Goal: Task Accomplishment & Management: Complete application form

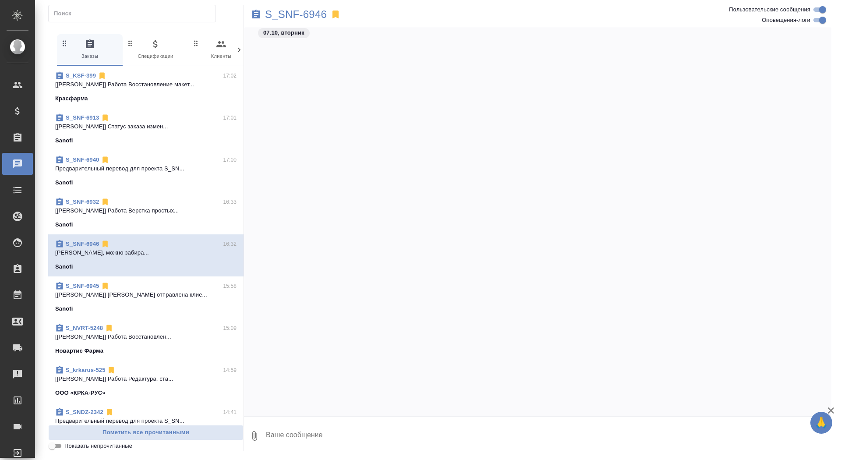
scroll to position [1322, 0]
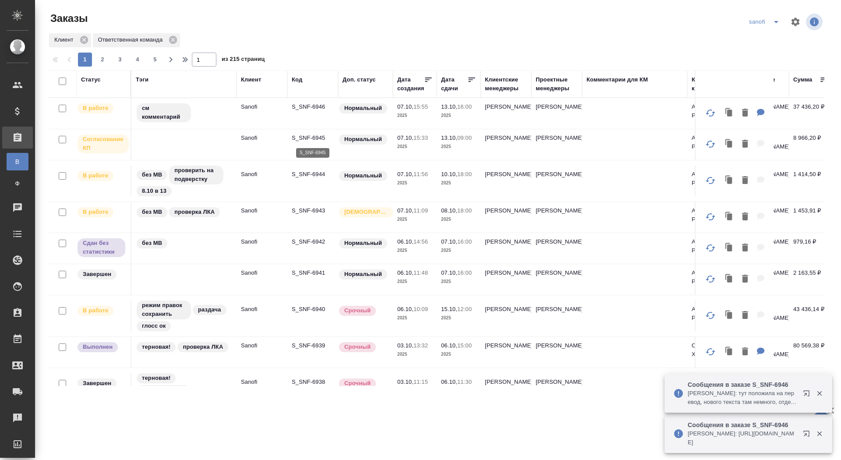
click at [312, 142] on p "S_SNF-6945" at bounding box center [313, 138] width 42 height 9
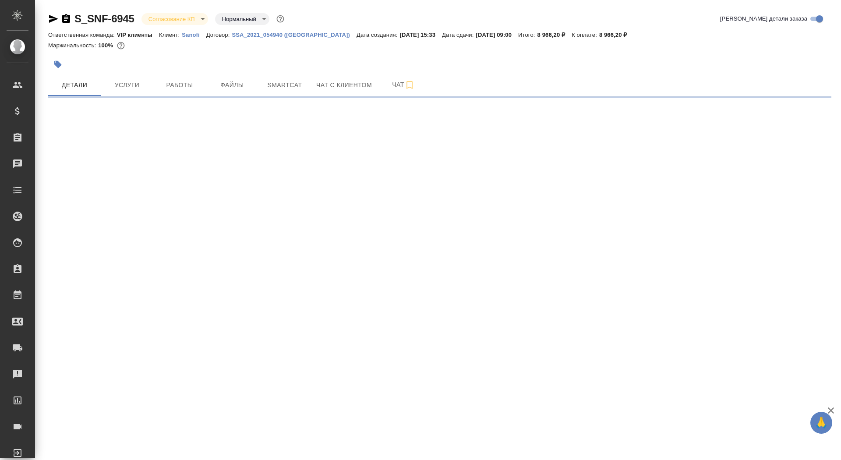
select select "RU"
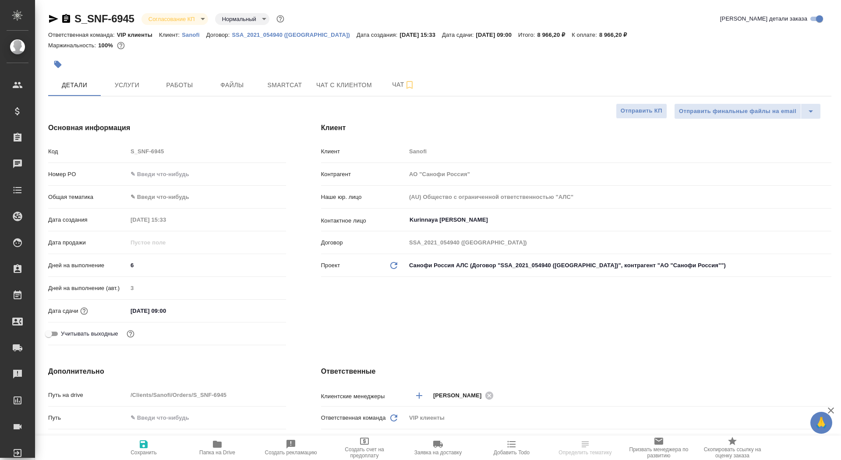
type textarea "x"
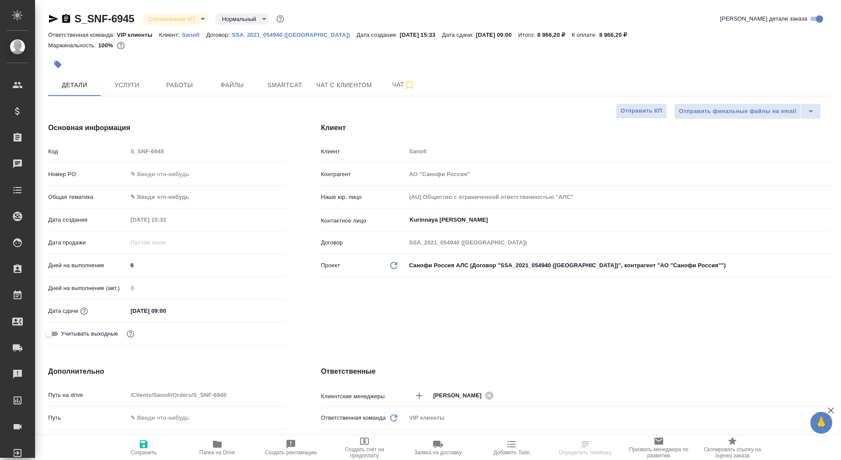
type textarea "x"
type input "[PERSON_NAME]"
type input "Комаров Роман"
type textarea "x"
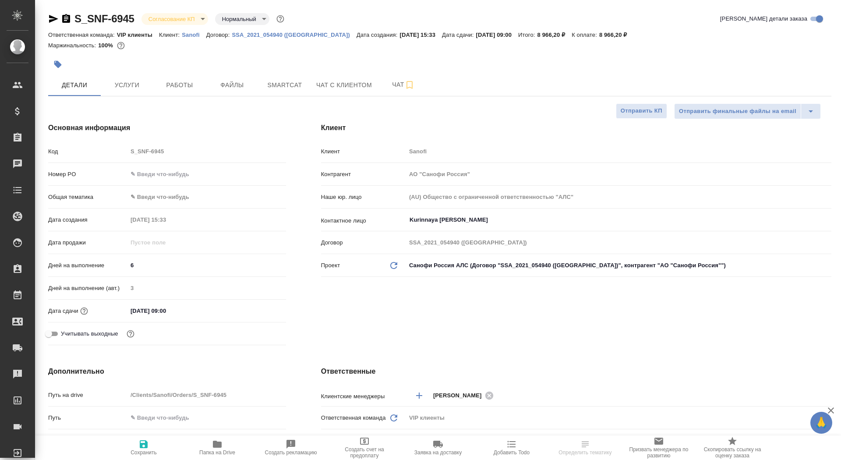
type textarea "x"
click at [158, 171] on input "text" at bounding box center [207, 174] width 158 height 13
paste input "E005890578"
type input "E005890578"
type textarea "x"
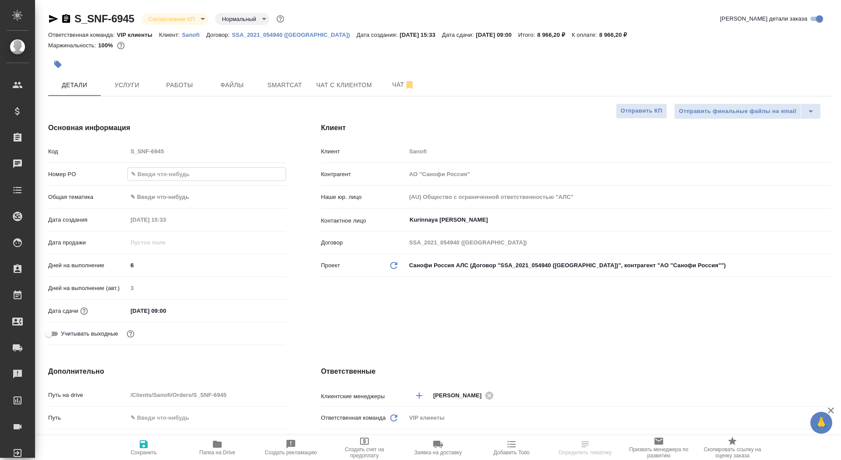
type textarea "x"
type input "E005890578"
click at [152, 447] on span "Сохранить" at bounding box center [143, 447] width 63 height 17
type textarea "x"
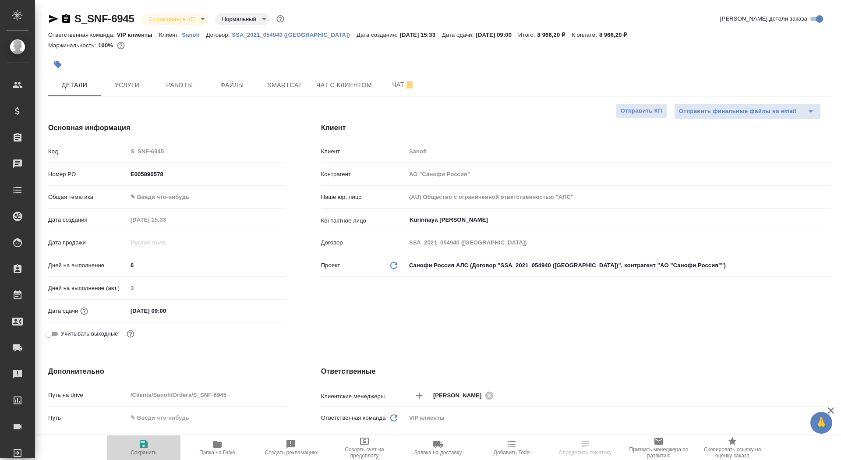
type textarea "x"
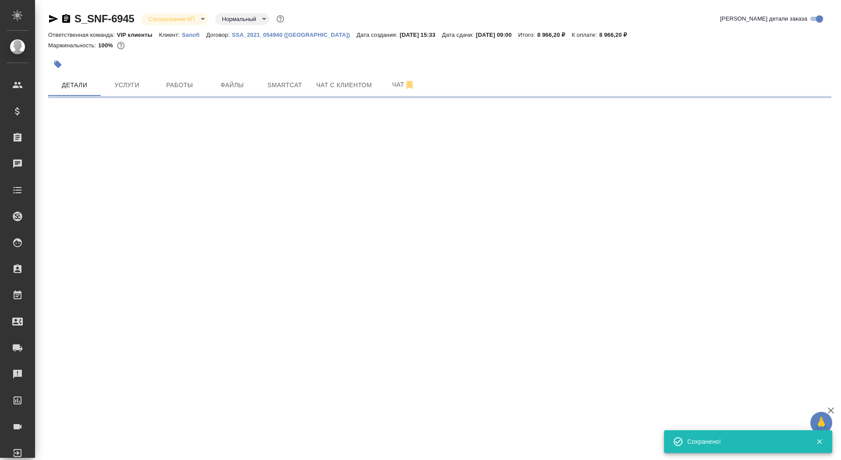
select select "RU"
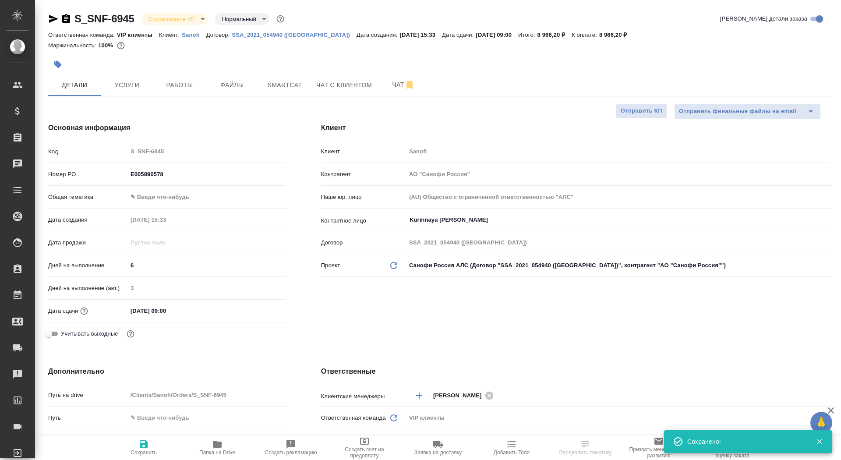
type textarea "x"
click at [381, 85] on button "Чат" at bounding box center [403, 85] width 53 height 22
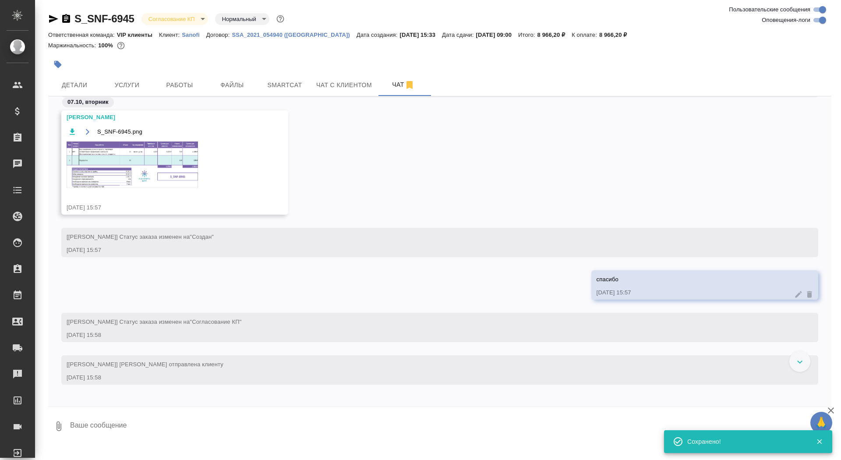
scroll to position [682, 0]
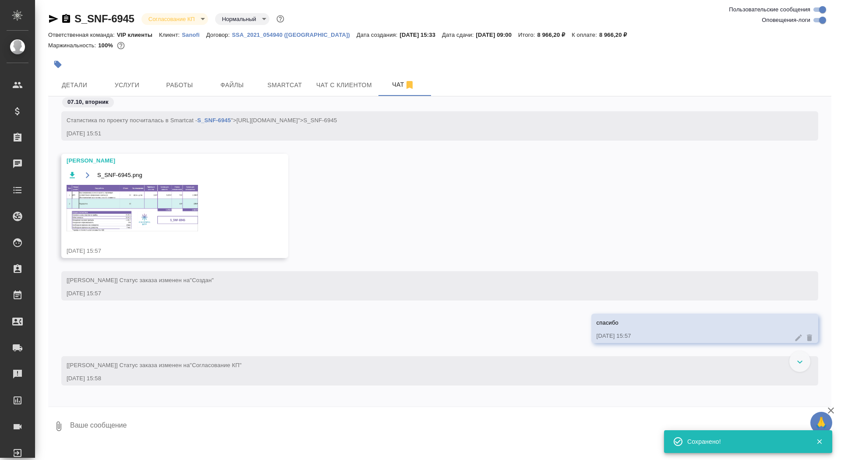
click at [138, 194] on img at bounding box center [132, 208] width 131 height 46
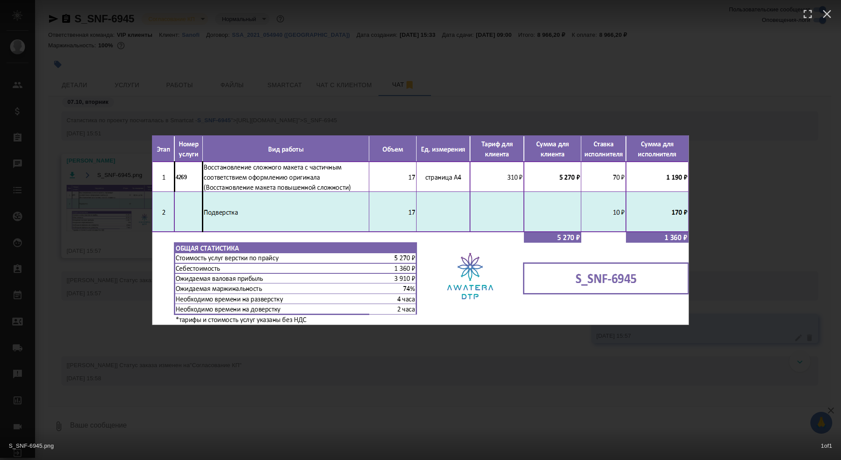
click at [104, 283] on div "S_SNF-6945.png 1 of 1" at bounding box center [420, 230] width 841 height 460
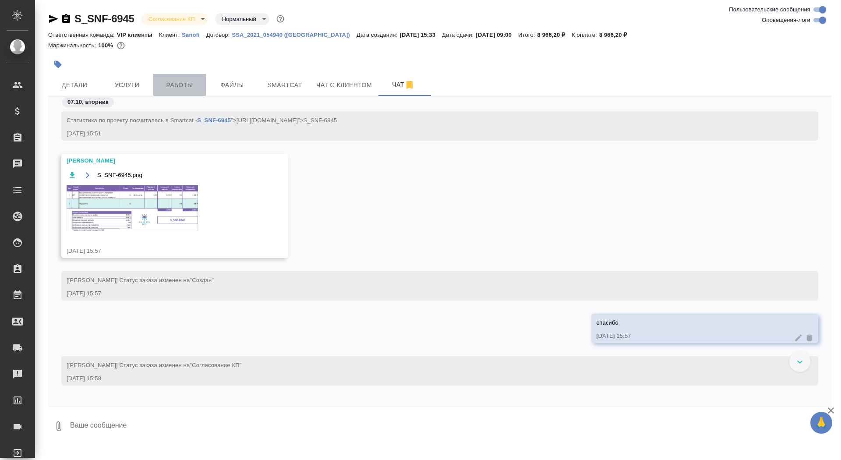
click at [178, 82] on span "Работы" at bounding box center [180, 85] width 42 height 11
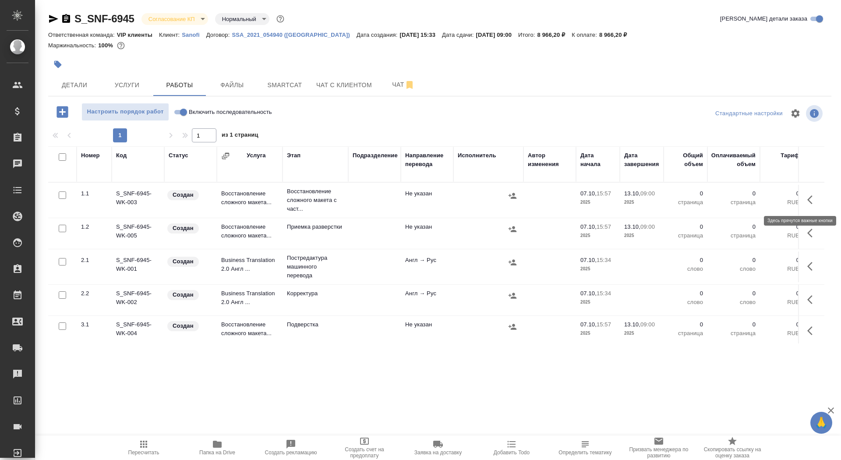
click at [812, 198] on icon "button" at bounding box center [812, 200] width 11 height 11
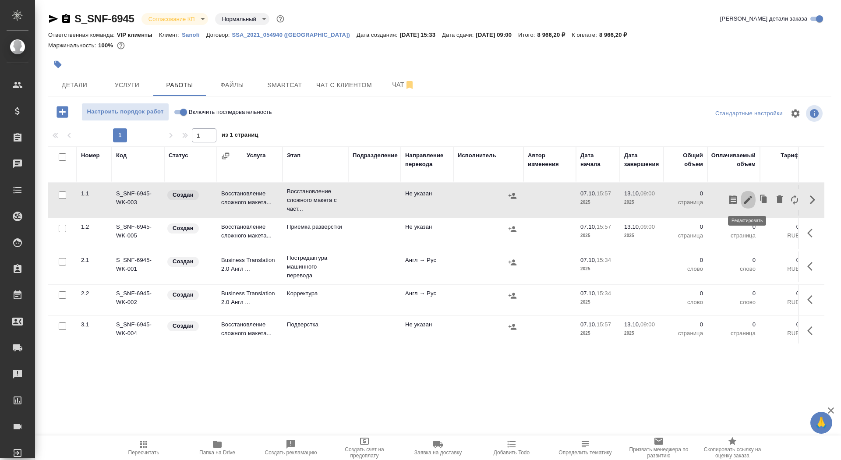
click at [750, 195] on icon "button" at bounding box center [748, 200] width 11 height 11
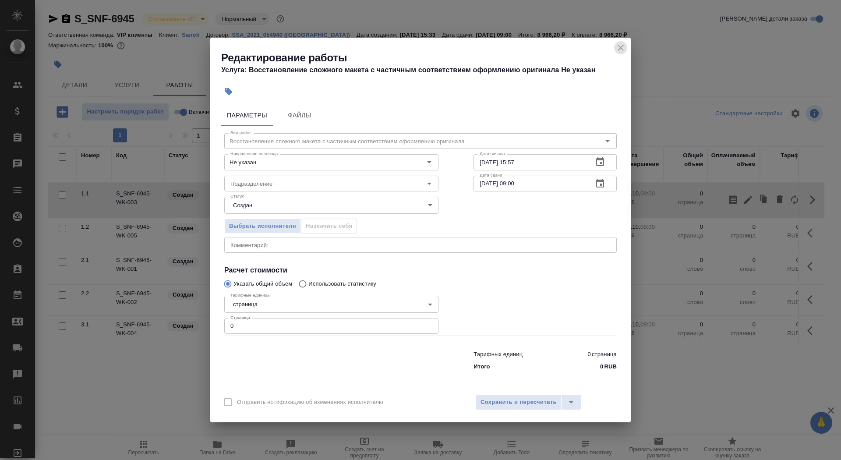
click at [619, 48] on icon "close" at bounding box center [621, 47] width 11 height 11
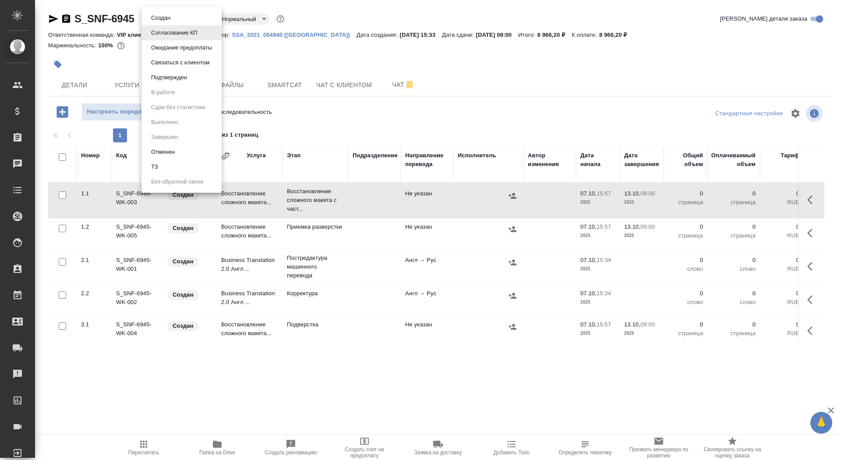
click at [191, 18] on body "🙏 .cls-1 fill:#fff; AWATERA Saydasheva Dilyara Клиенты Спецификации Заказы 0 Ча…" at bounding box center [420, 230] width 841 height 460
click at [185, 79] on button "Подтвержден" at bounding box center [169, 78] width 41 height 10
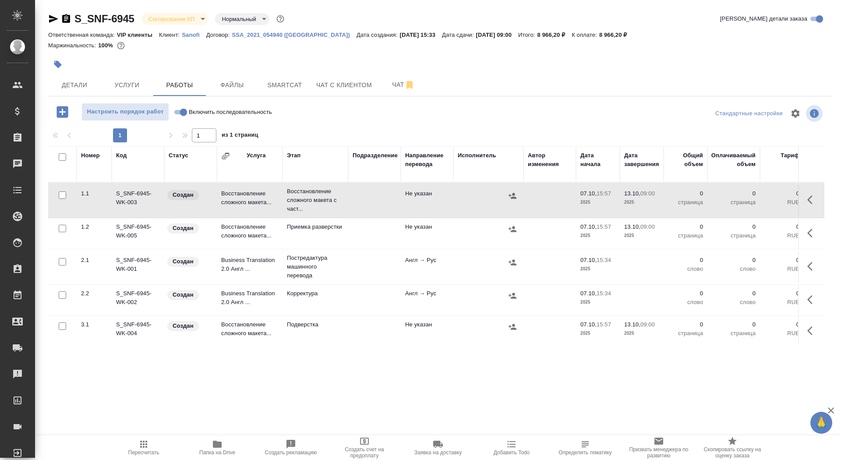
click at [181, 19] on body "🙏 .cls-1 fill:#fff; AWATERA Saydasheva Dilyara Клиенты Спецификации Заказы 0 Ча…" at bounding box center [420, 230] width 841 height 460
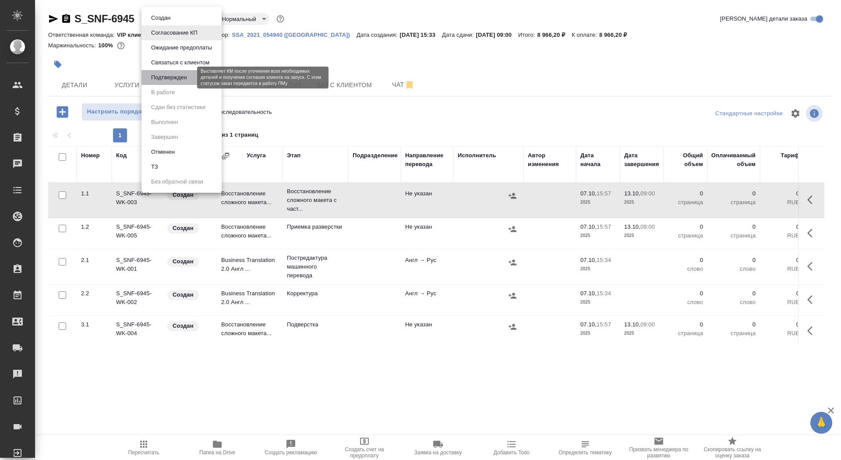
click at [184, 77] on button "Подтвержден" at bounding box center [169, 78] width 41 height 10
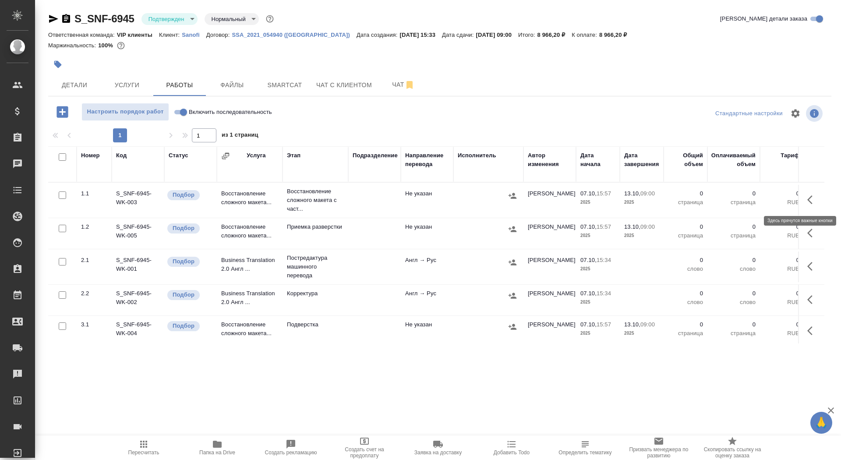
click at [812, 198] on icon "button" at bounding box center [812, 200] width 11 height 11
click at [814, 196] on icon "button" at bounding box center [812, 200] width 11 height 11
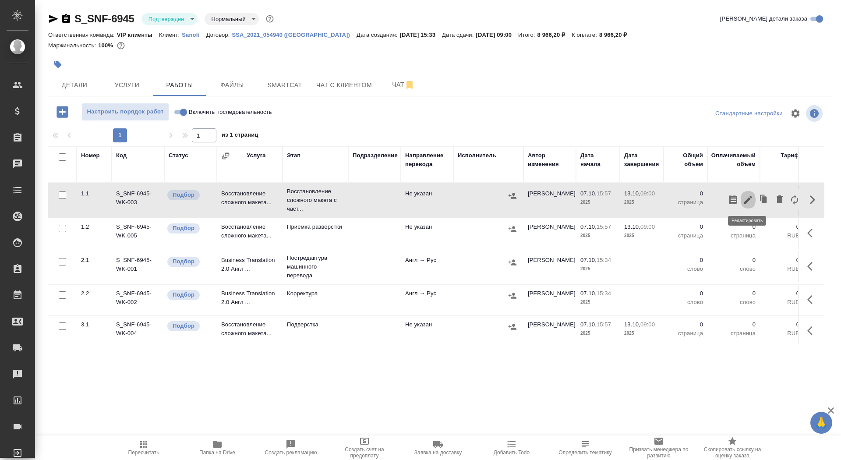
click at [749, 198] on icon "button" at bounding box center [748, 200] width 8 height 8
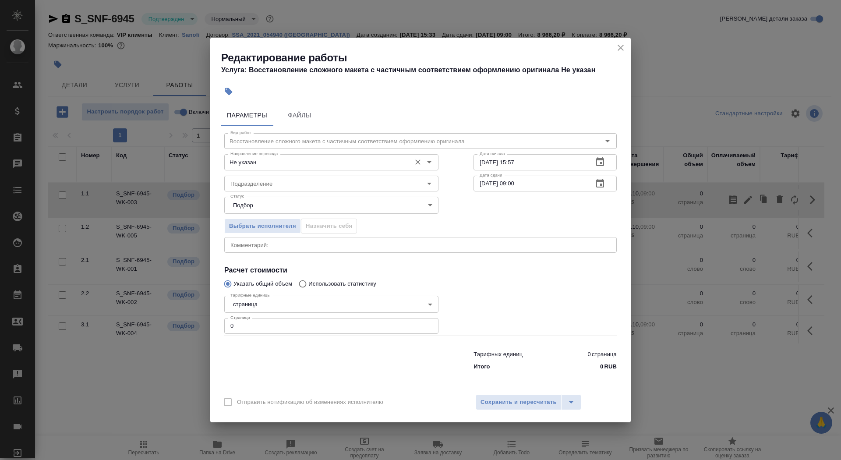
click at [336, 162] on input "Не указан" at bounding box center [317, 162] width 180 height 11
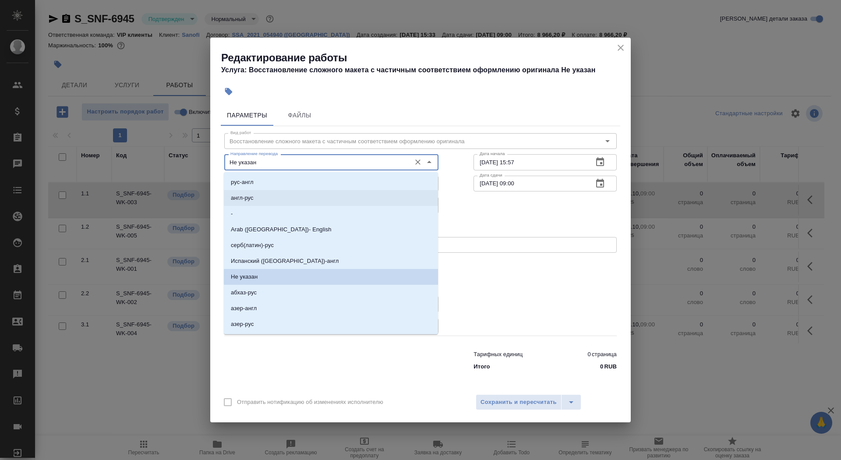
click at [311, 204] on li "англ-рус" at bounding box center [331, 198] width 214 height 16
type input "англ-рус"
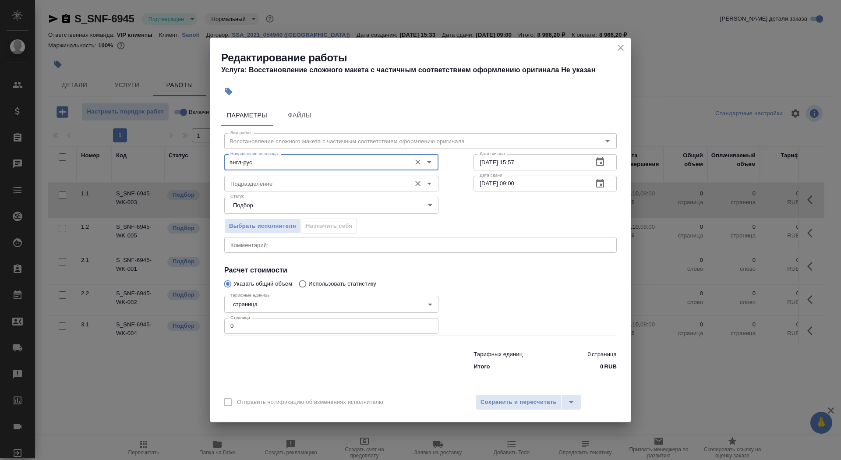
click at [297, 178] on input "Подразделение" at bounding box center [317, 183] width 180 height 11
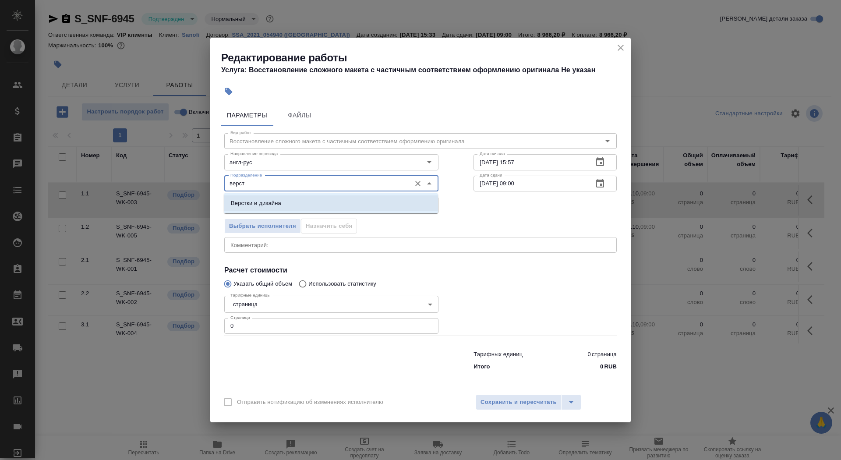
click at [286, 203] on li "Верстки и дизайна" at bounding box center [331, 203] width 214 height 16
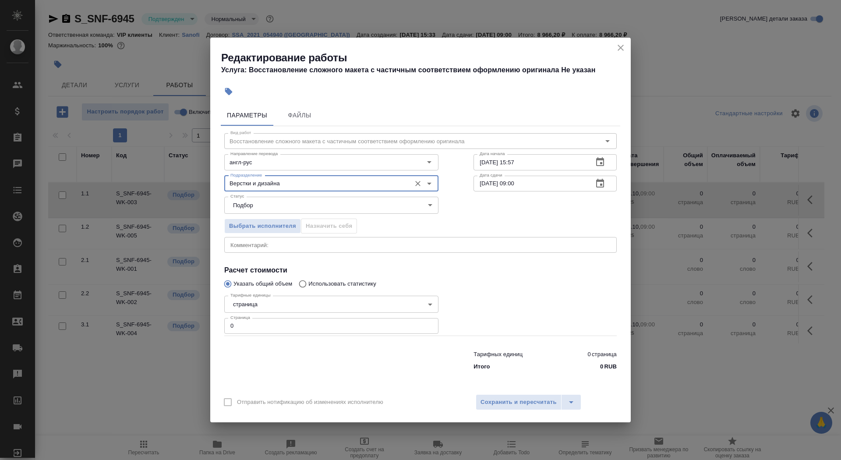
type input "Верстки и дизайна"
click at [264, 304] on body "🙏 .cls-1 fill:#fff; AWATERA Saydasheva Dilyara Клиенты Спецификации Заказы 0 Ча…" at bounding box center [420, 230] width 841 height 460
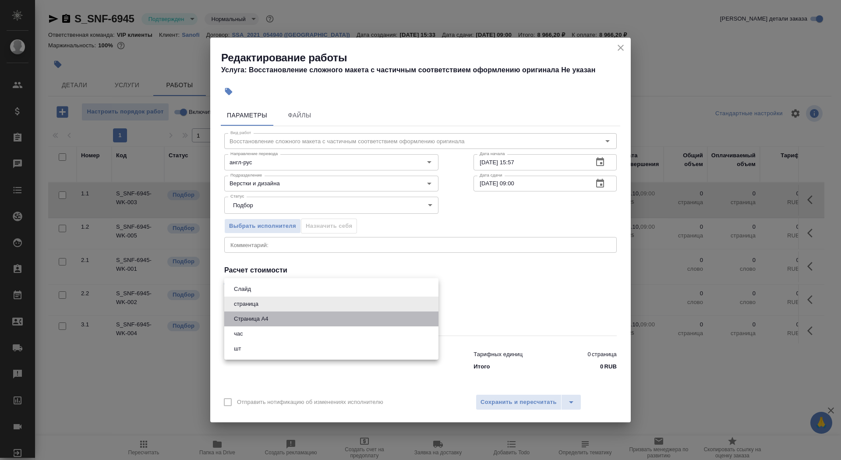
click at [272, 321] on li "Страница А4" at bounding box center [331, 318] width 214 height 15
type input "5f036ec4e16dec2d6b59c8ff"
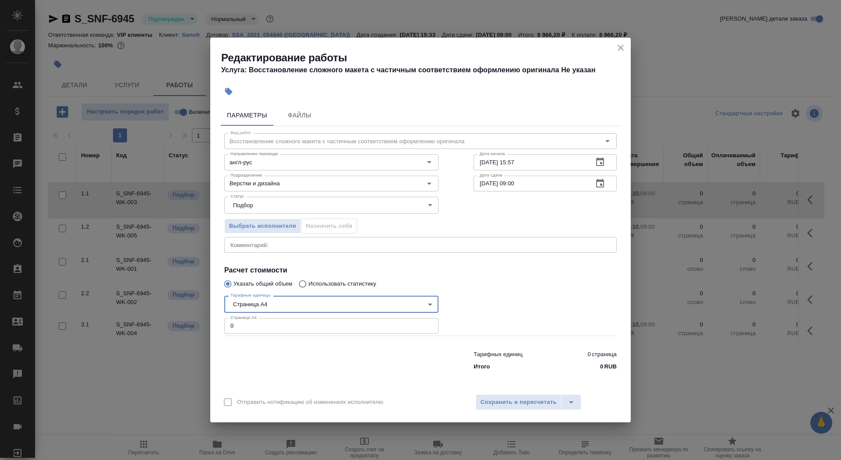
click at [270, 326] on input "0" at bounding box center [331, 326] width 214 height 16
type input "17"
click at [534, 163] on input "07.10.2025 15:57" at bounding box center [530, 162] width 113 height 16
type input "07.10.2025 17:30"
click at [601, 182] on icon "button" at bounding box center [600, 183] width 11 height 11
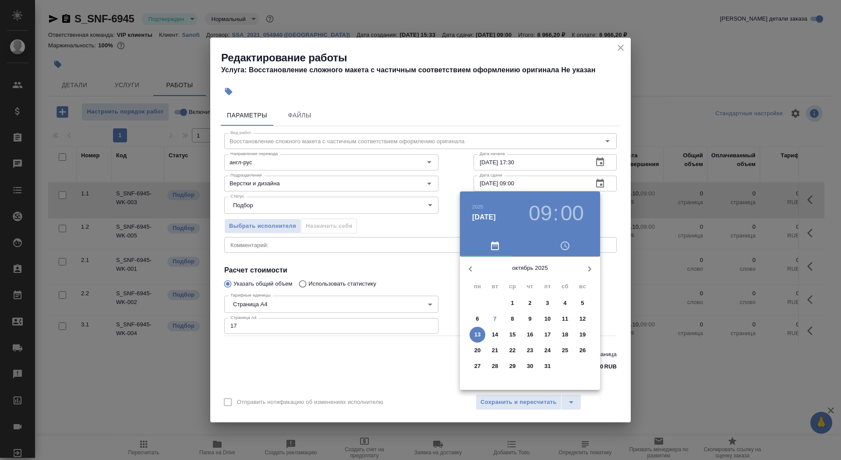
click at [511, 317] on p "8" at bounding box center [512, 319] width 3 height 9
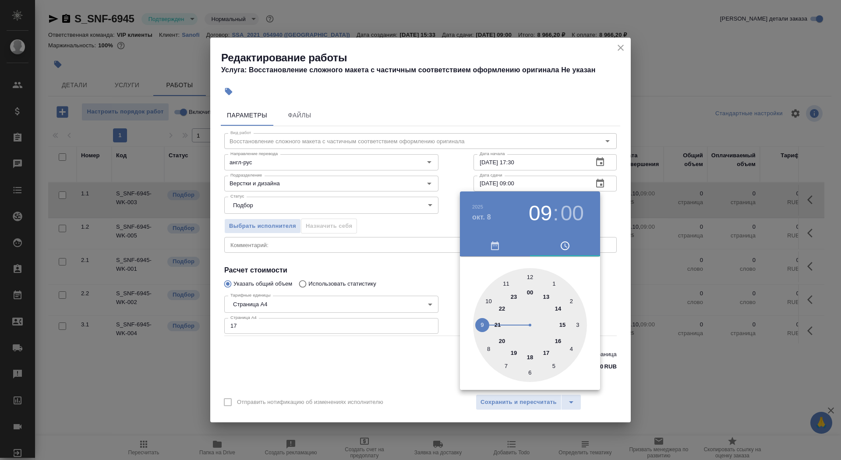
type input "08.10.2025 10:00"
click at [490, 300] on div at bounding box center [530, 325] width 114 height 114
click at [427, 238] on div at bounding box center [420, 230] width 841 height 460
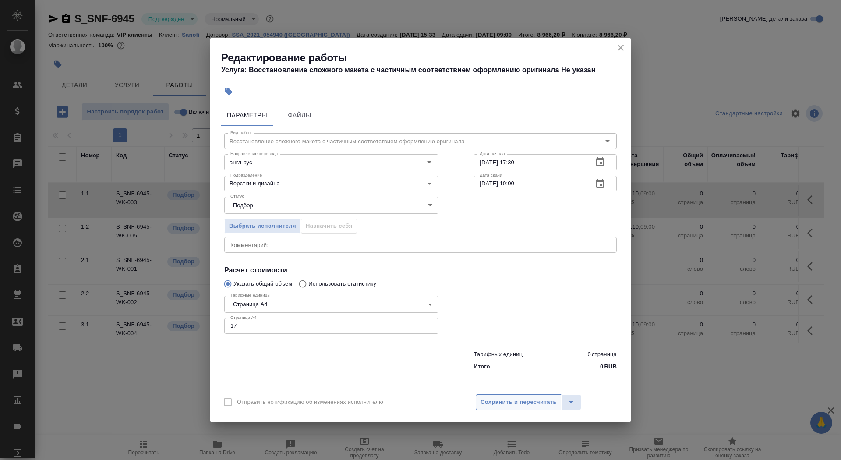
click at [503, 402] on span "Сохранить и пересчитать" at bounding box center [519, 402] width 76 height 10
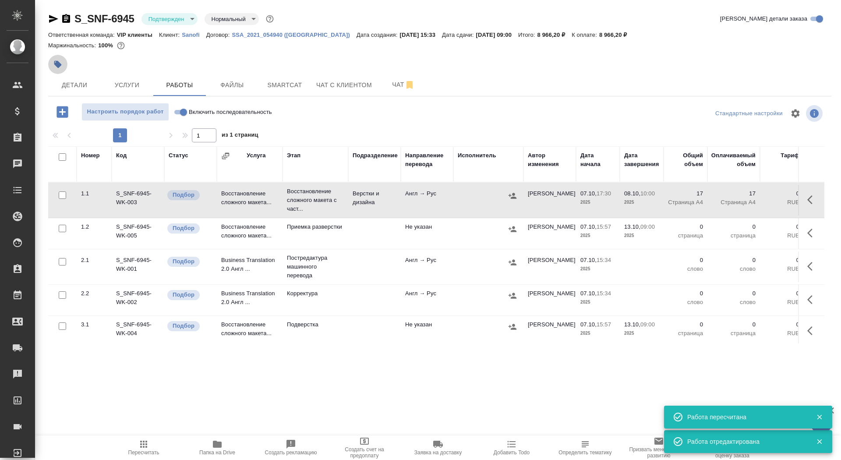
click at [54, 64] on icon "button" at bounding box center [57, 64] width 9 height 9
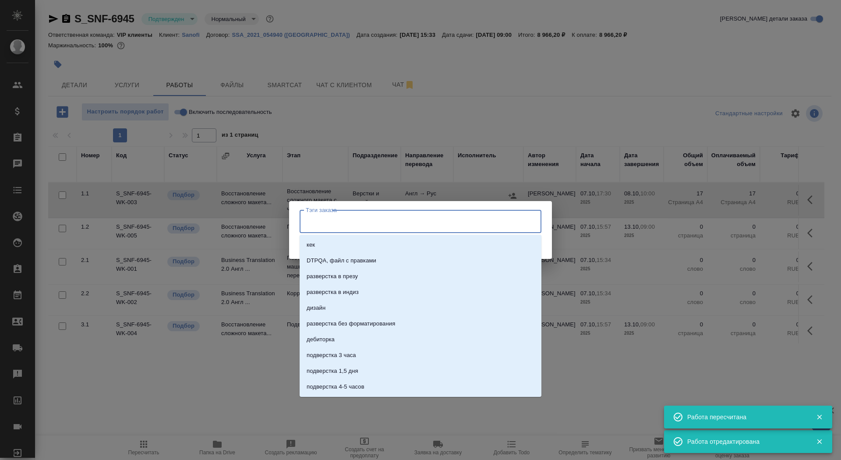
click at [307, 222] on input "Тэги заказа" at bounding box center [412, 221] width 217 height 15
type input "на ра"
click at [323, 262] on p "на разверстке" at bounding box center [326, 260] width 38 height 9
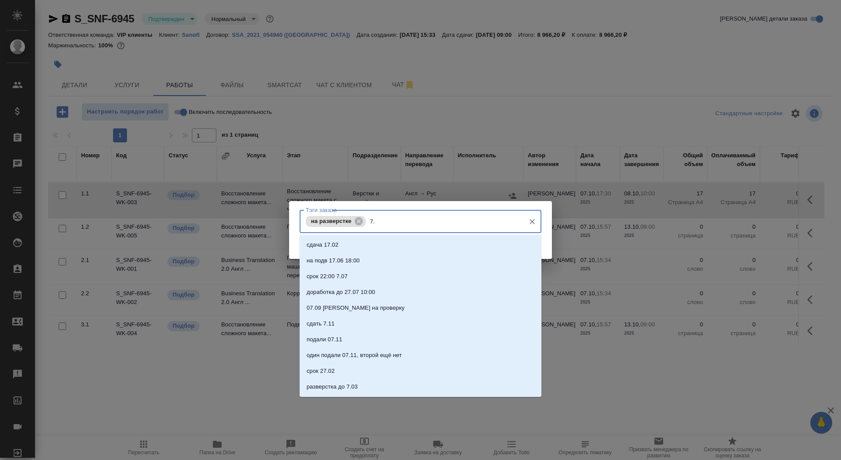
type input "7"
type input "8.10 в 10"
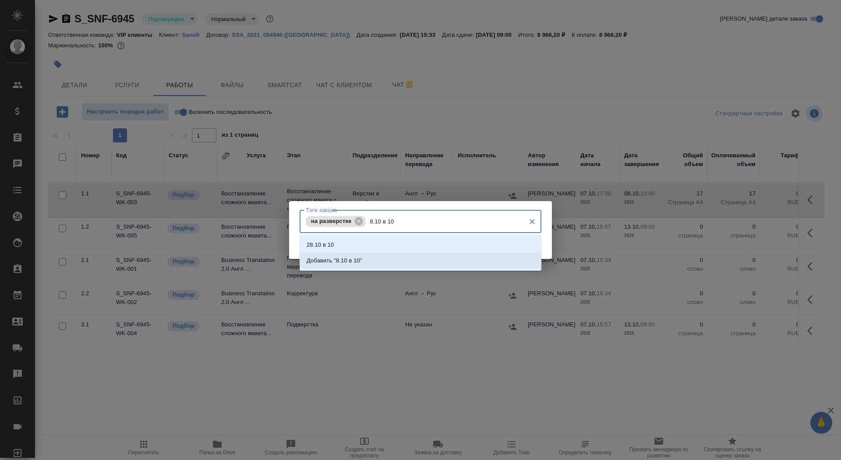
click at [325, 266] on li "Добавить "8.10 в 10"" at bounding box center [421, 261] width 242 height 16
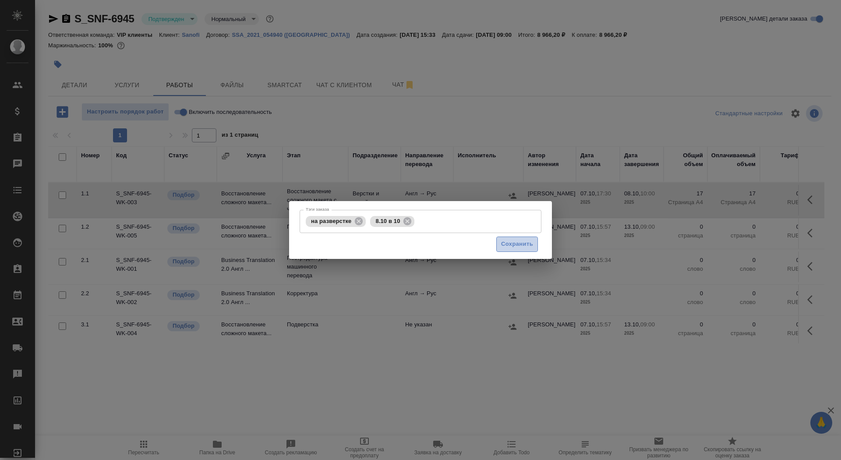
click at [525, 246] on span "Сохранить" at bounding box center [517, 244] width 32 height 10
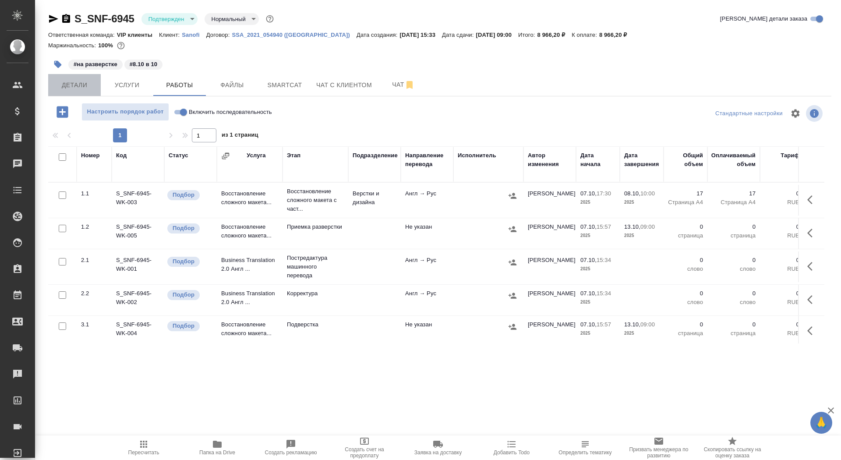
click at [72, 76] on button "Детали" at bounding box center [74, 85] width 53 height 22
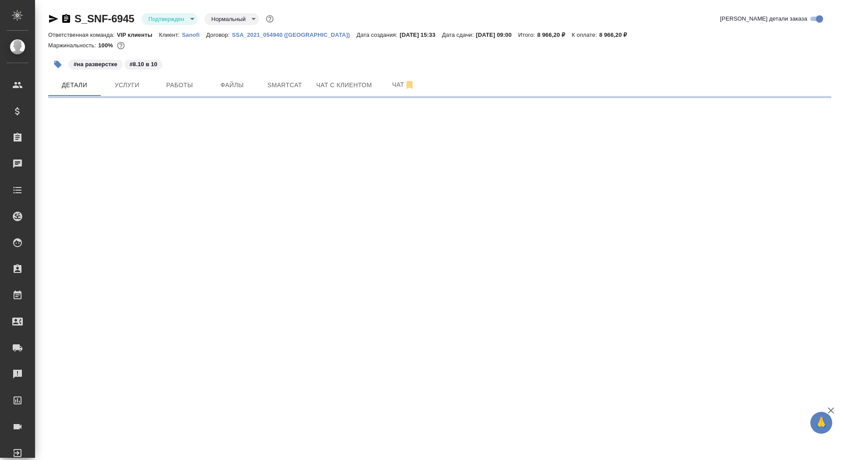
select select "RU"
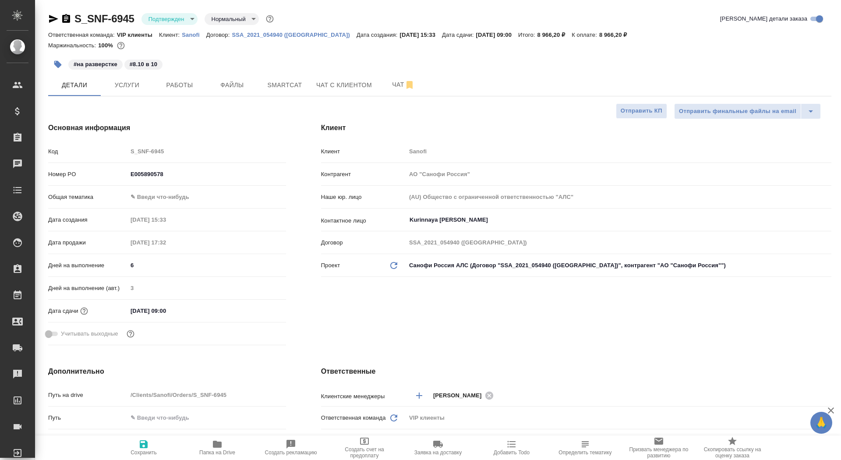
type textarea "x"
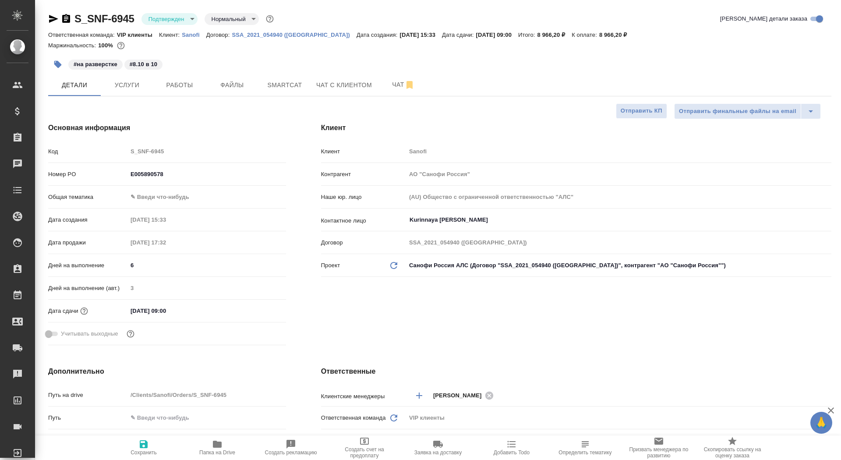
type textarea "x"
